Goal: Task Accomplishment & Management: Manage account settings

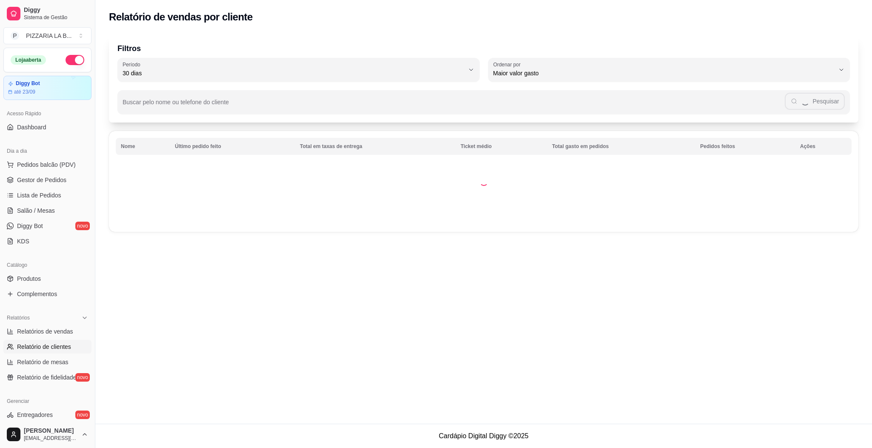
select select "30"
select select "HIGHEST_TOTAL_SPENT_WITH_ORDERS"
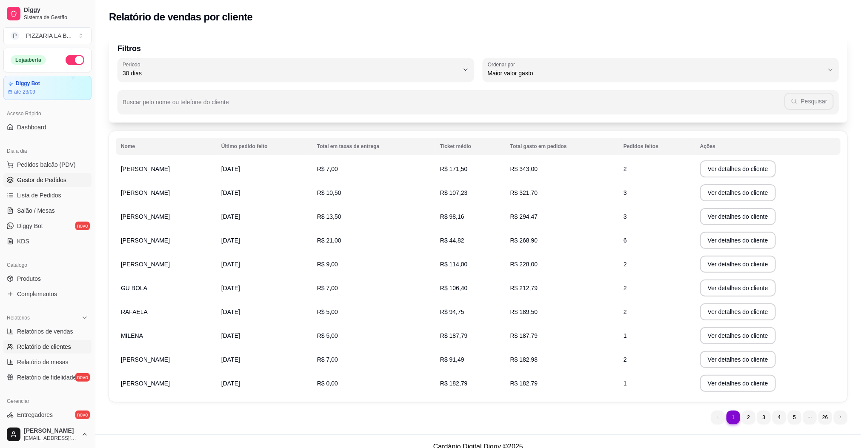
click at [59, 174] on link "Gestor de Pedidos" at bounding box center [47, 180] width 88 height 14
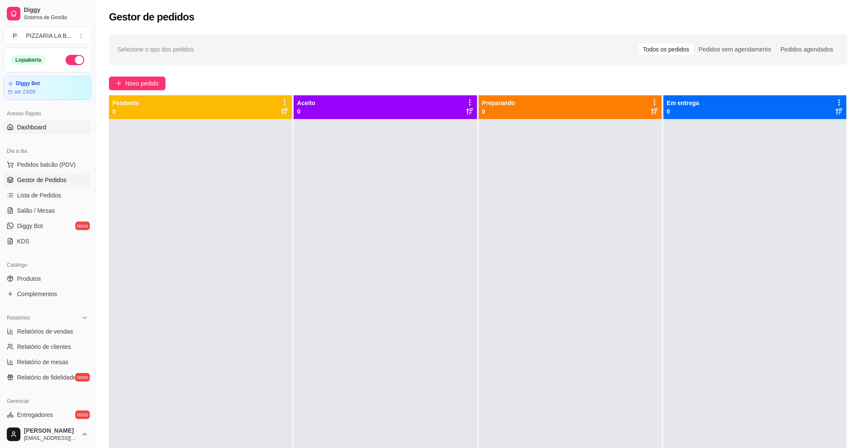
click at [28, 129] on span "Dashboard" at bounding box center [31, 127] width 29 height 9
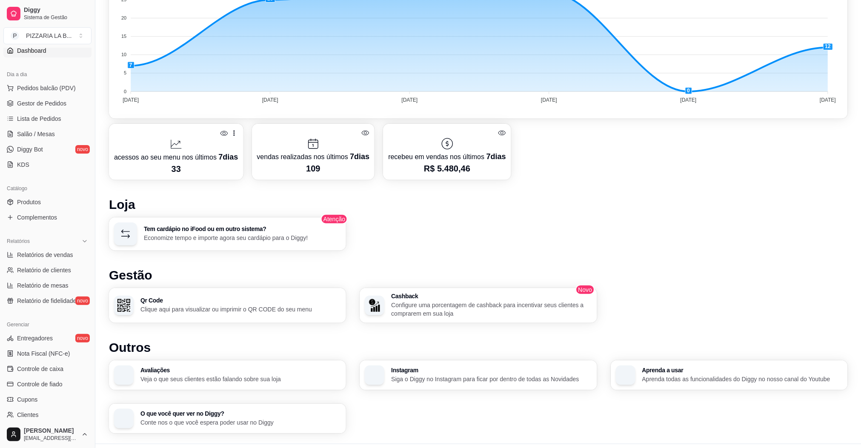
scroll to position [297, 0]
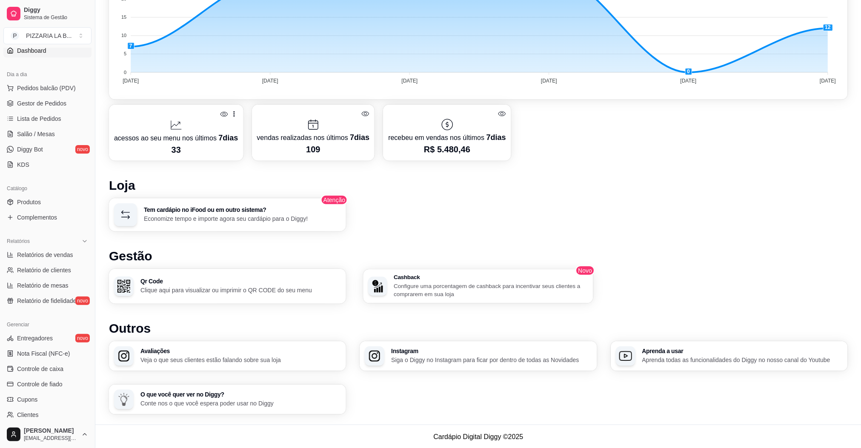
click at [530, 283] on p "Configure uma porcentagem de cashback para incentivar seus clientes a comprarem…" at bounding box center [491, 290] width 194 height 17
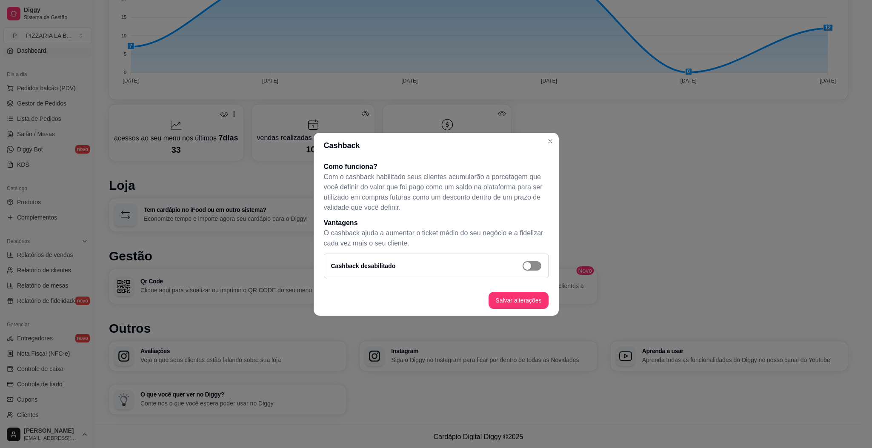
click at [536, 263] on span "button" at bounding box center [532, 265] width 19 height 9
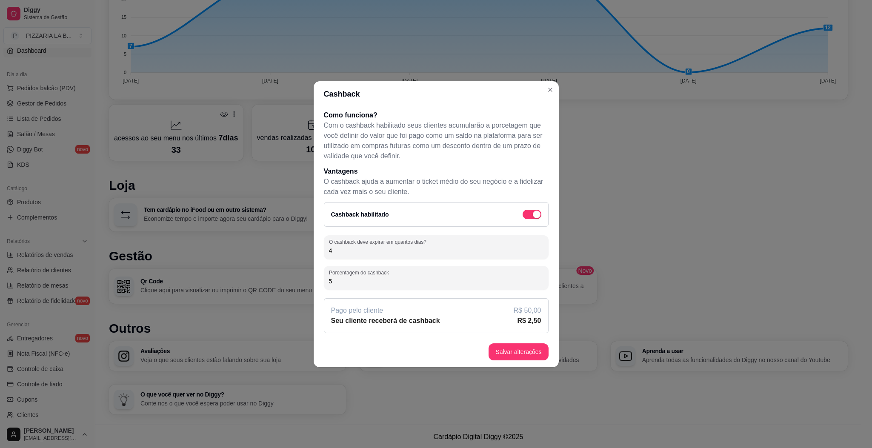
click at [395, 248] on input "4" at bounding box center [436, 250] width 215 height 9
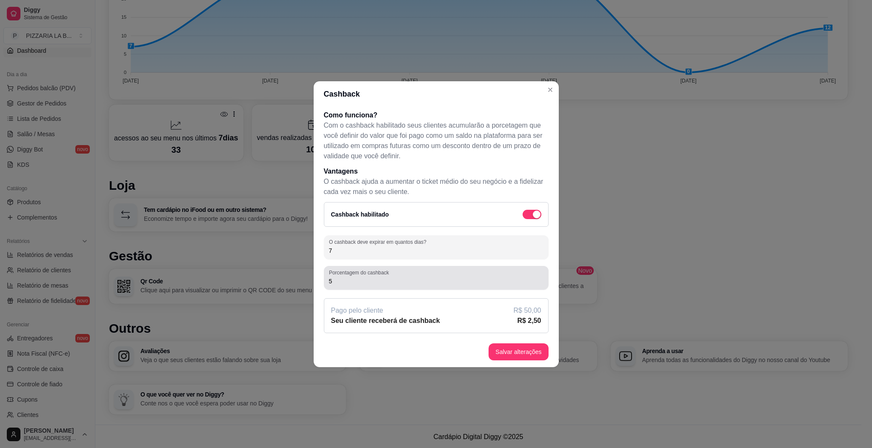
type input "7"
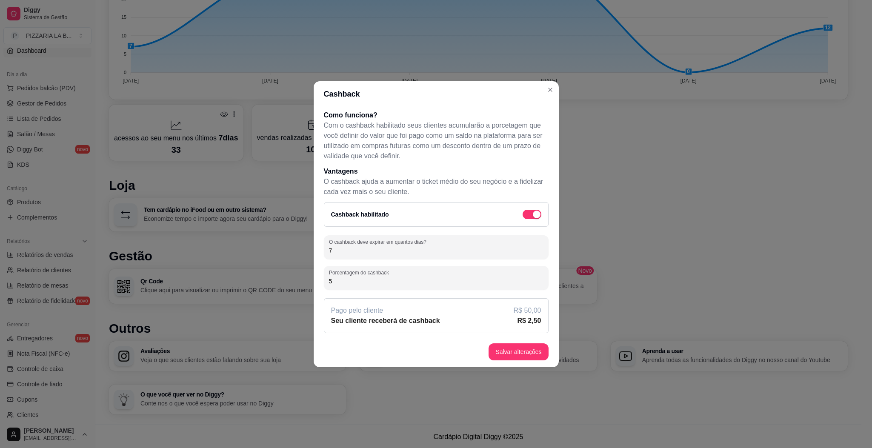
click at [382, 285] on input "5" at bounding box center [436, 281] width 215 height 9
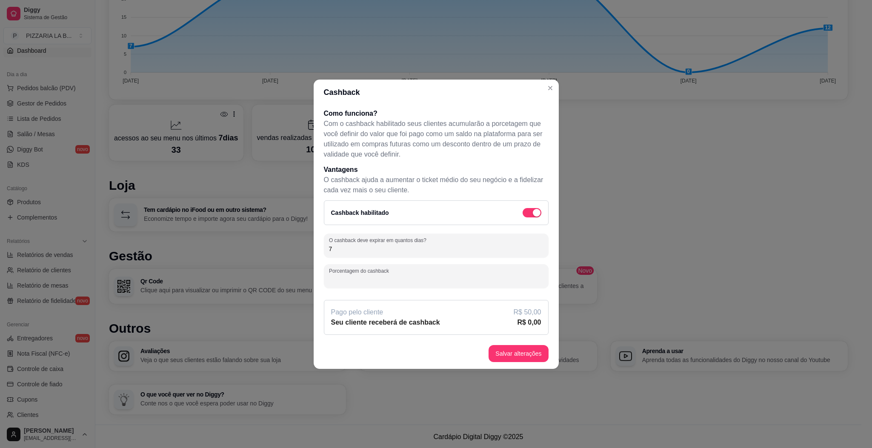
type input "3"
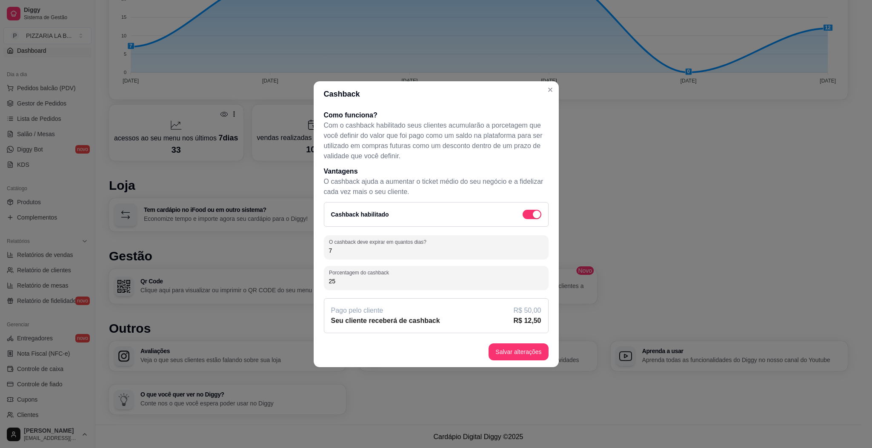
type input "2"
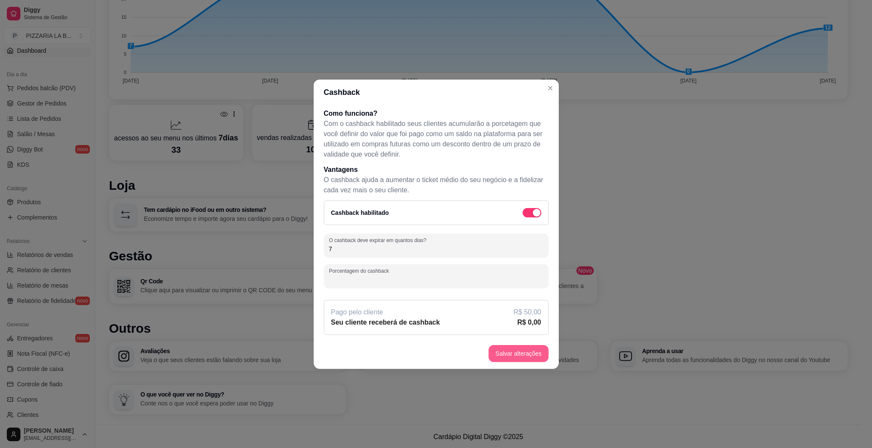
type input "5"
